Goal: Information Seeking & Learning: Learn about a topic

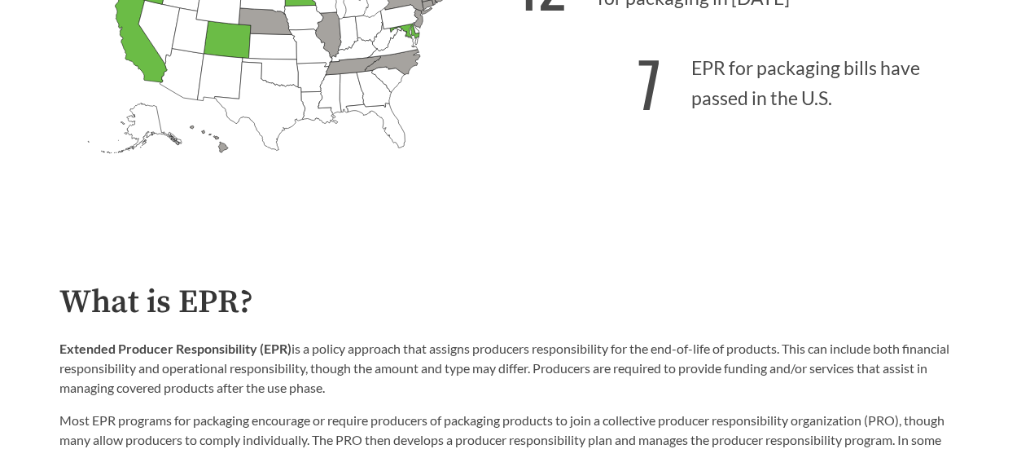
scroll to position [570, 0]
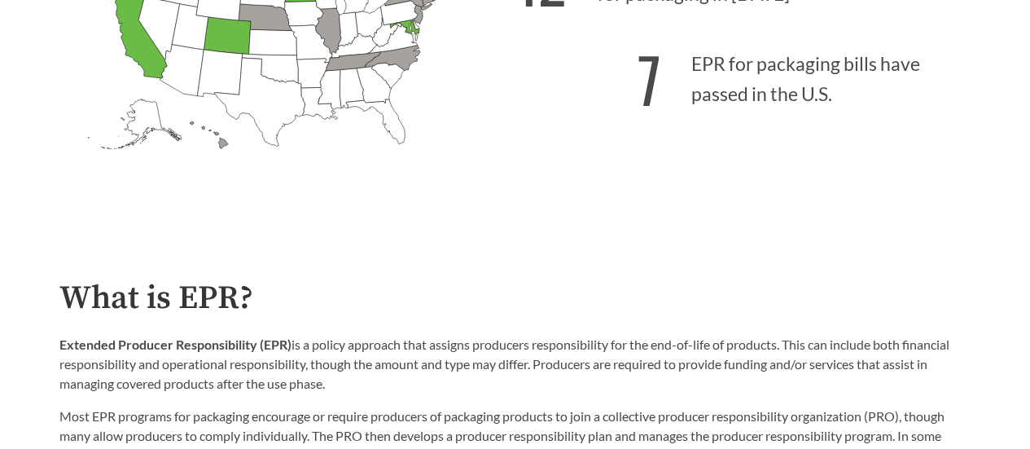
click at [777, 335] on div "What is EPR? Extended Producer Responsibility (EPR) is a policy approach that a…" at bounding box center [515, 454] width 912 height 348
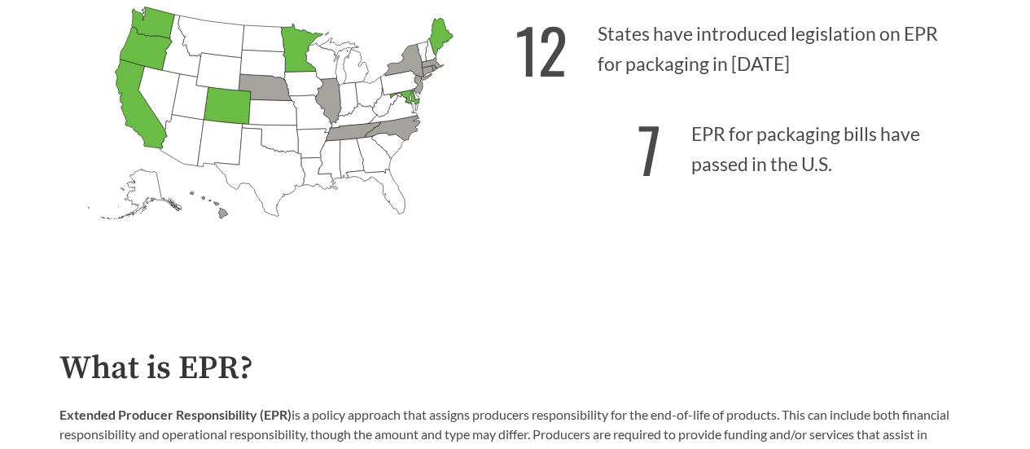
scroll to position [407, 0]
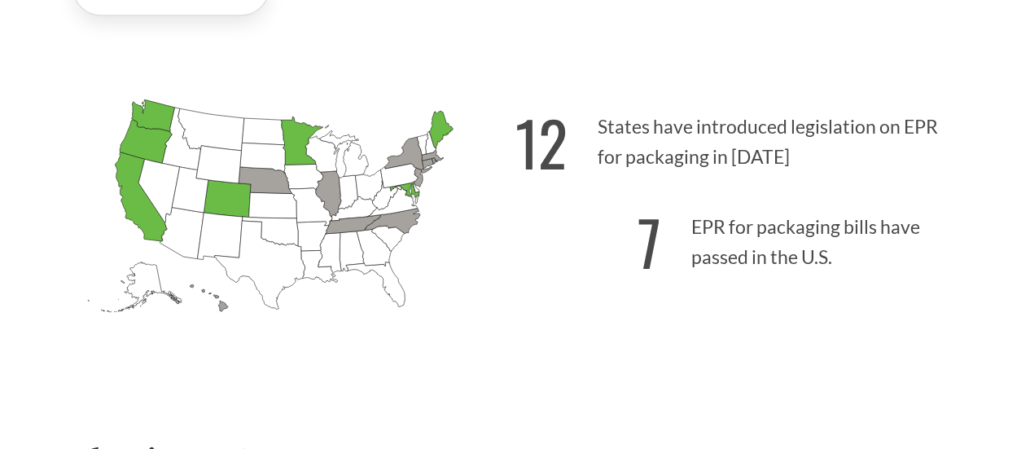
click at [154, 110] on icon "[US_STATE] Passed: 1" at bounding box center [152, 115] width 43 height 32
click at [154, 140] on icon "[US_STATE] Passed: 1" at bounding box center [146, 141] width 52 height 43
click at [294, 141] on icon "[US_STATE] Passed: 1" at bounding box center [302, 141] width 42 height 48
drag, startPoint x: 744, startPoint y: 247, endPoint x: 670, endPoint y: 264, distance: 76.0
click at [743, 247] on p "7 EPR for packaging bills have passed in the U.S." at bounding box center [743, 237] width 456 height 100
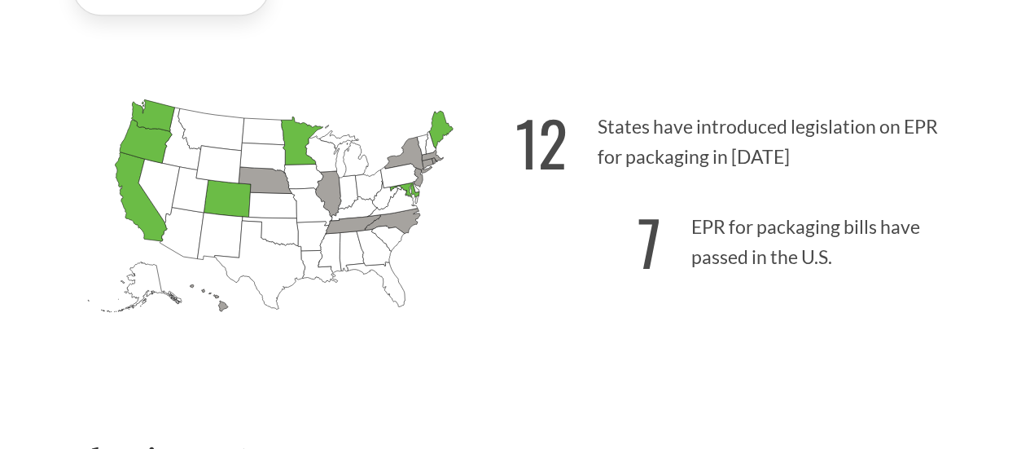
click at [402, 195] on icon "[US_STATE] Introduced:" at bounding box center [392, 202] width 51 height 28
click at [410, 191] on icon "[US_STATE] Passed: 1" at bounding box center [403, 189] width 29 height 15
click at [433, 129] on icon "[US_STATE] Passed: 1" at bounding box center [440, 129] width 24 height 37
click at [288, 141] on icon "[US_STATE] Passed: 1" at bounding box center [302, 141] width 42 height 48
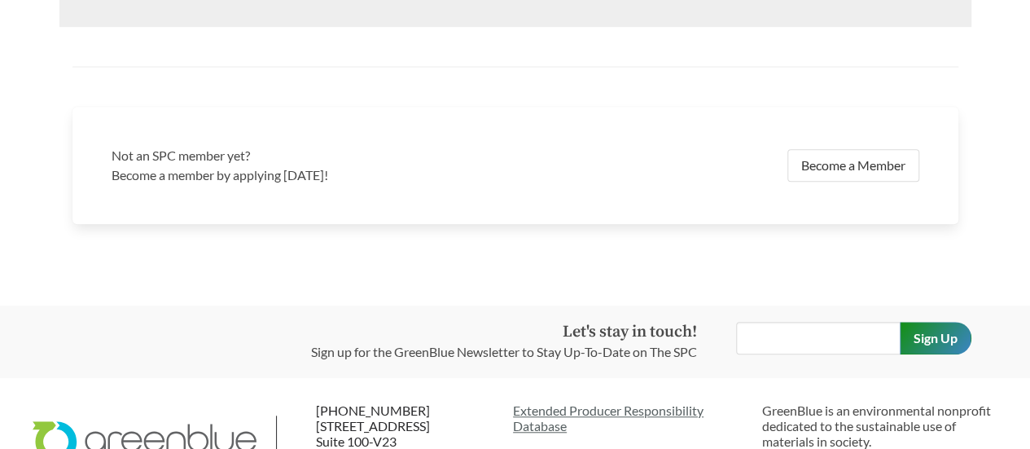
scroll to position [3629, 0]
